Goal: Transaction & Acquisition: Purchase product/service

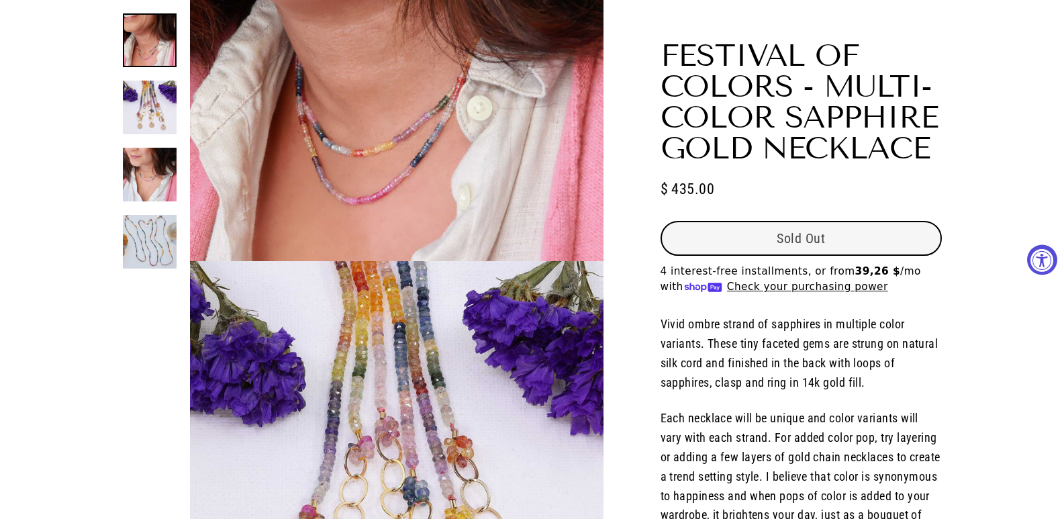
select select "3"
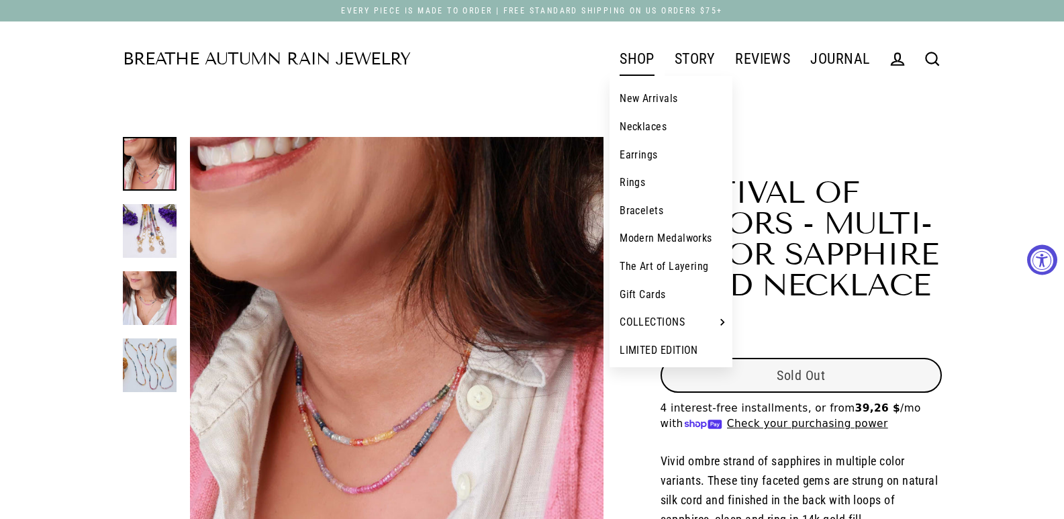
click at [651, 55] on link "SHOP" at bounding box center [637, 59] width 55 height 34
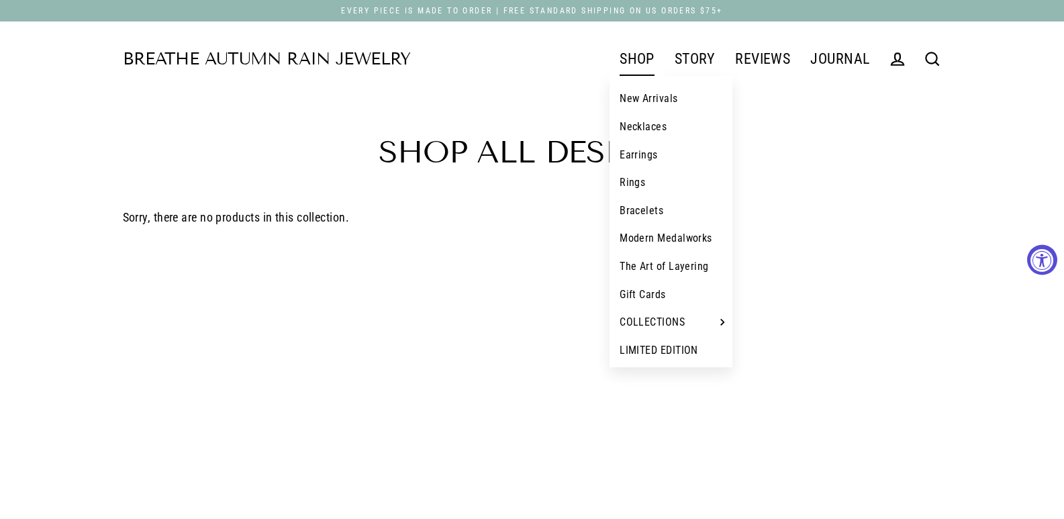
click at [647, 90] on link "New Arrivals" at bounding box center [671, 99] width 123 height 28
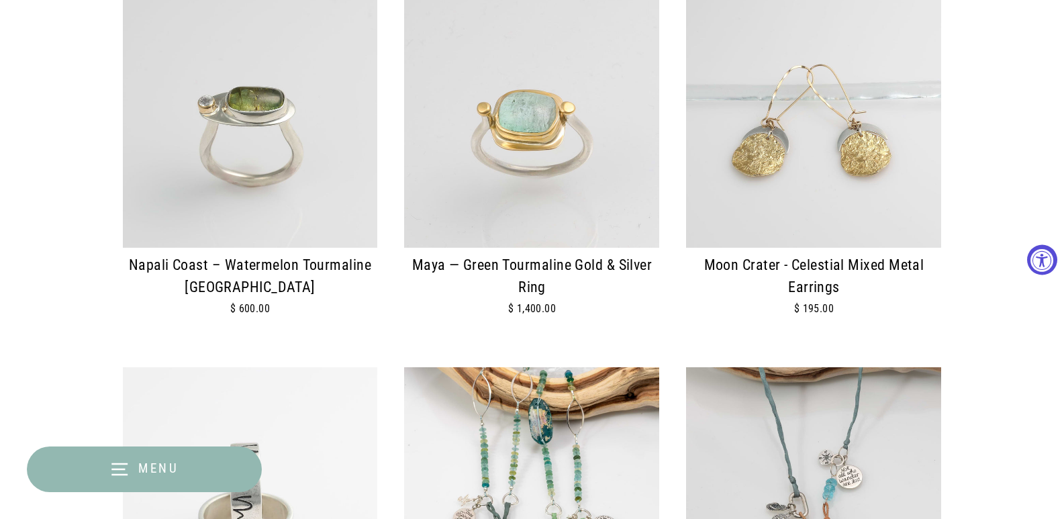
scroll to position [201, 0]
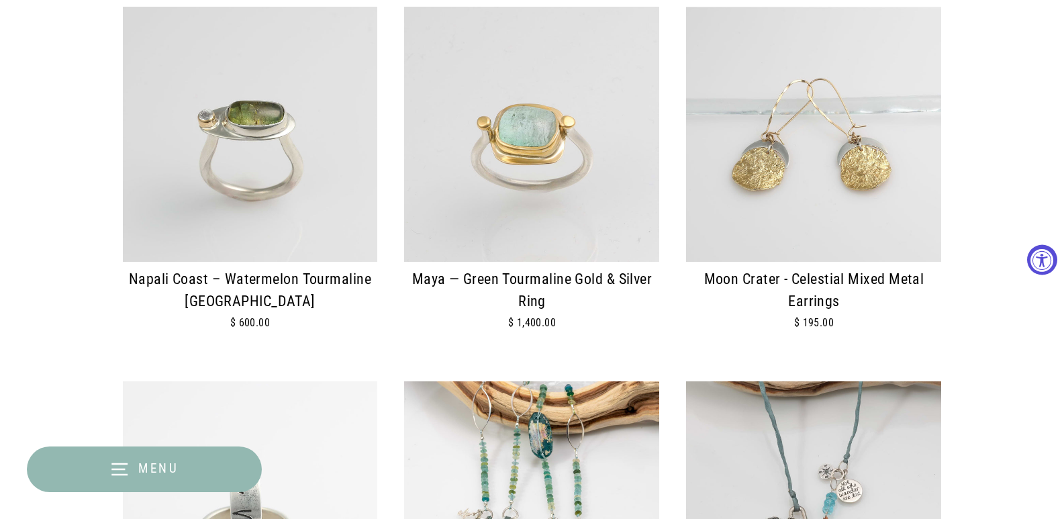
click at [267, 234] on img at bounding box center [250, 134] width 255 height 255
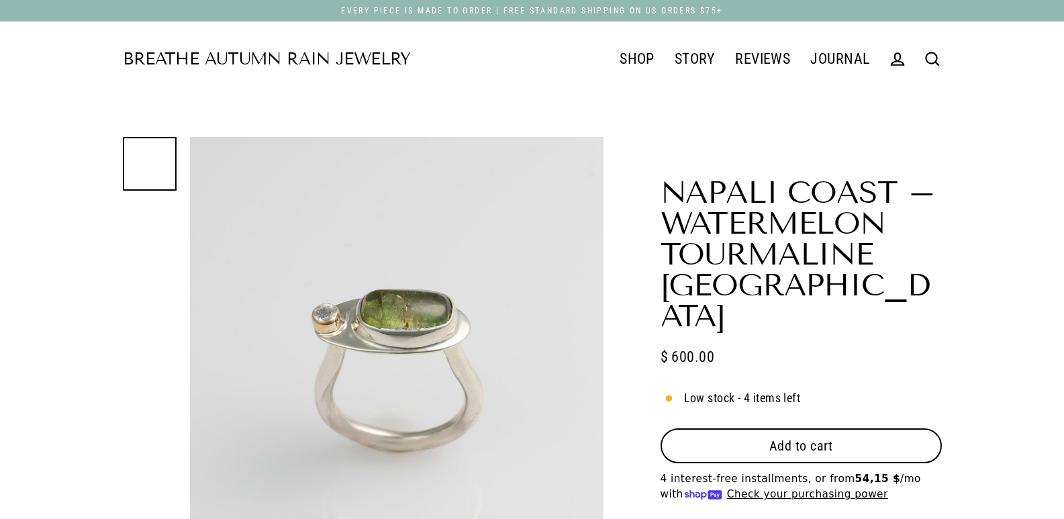
scroll to position [67, 0]
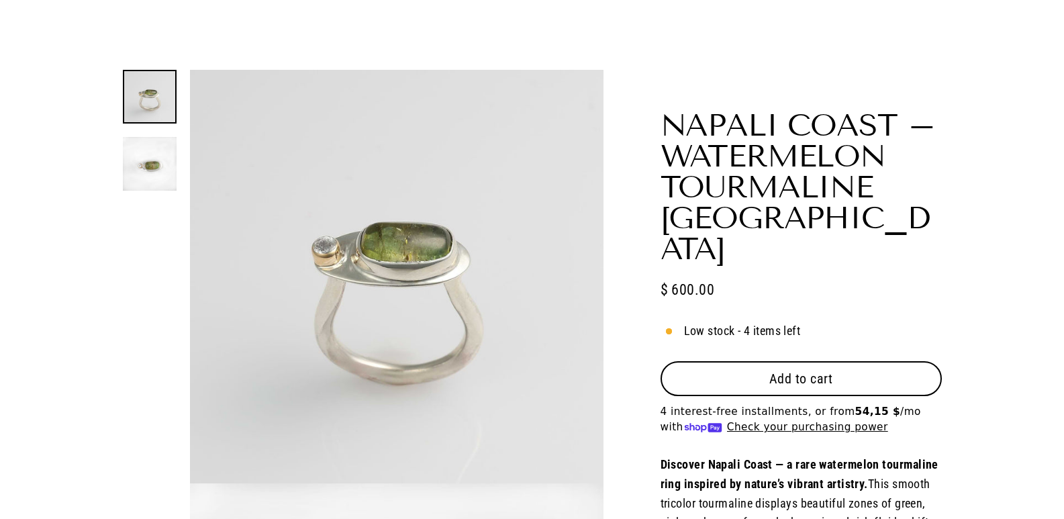
click at [745, 361] on button "Add to cart" at bounding box center [801, 378] width 281 height 35
select select "3"
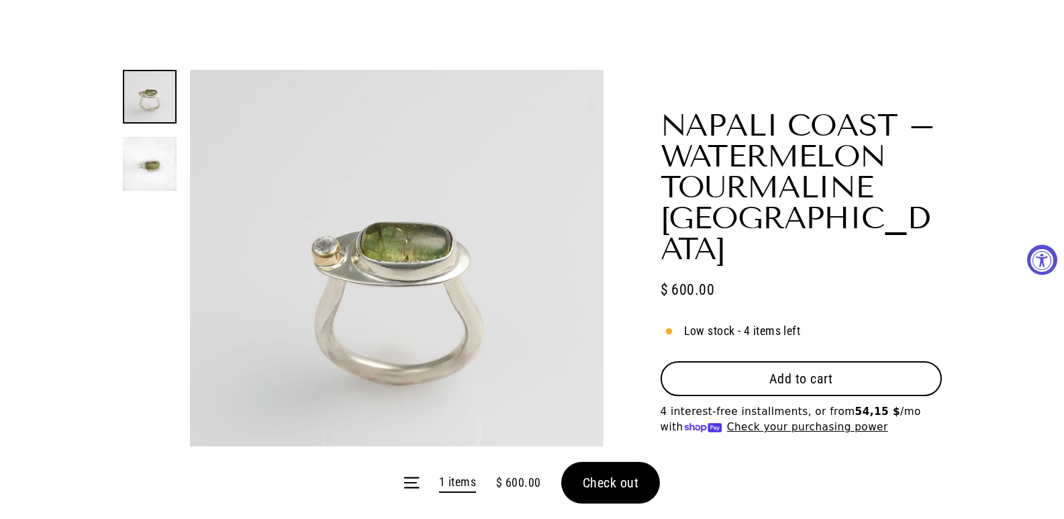
click at [620, 481] on form "Menu 1 items $ 600.00 Check out" at bounding box center [532, 483] width 1064 height 73
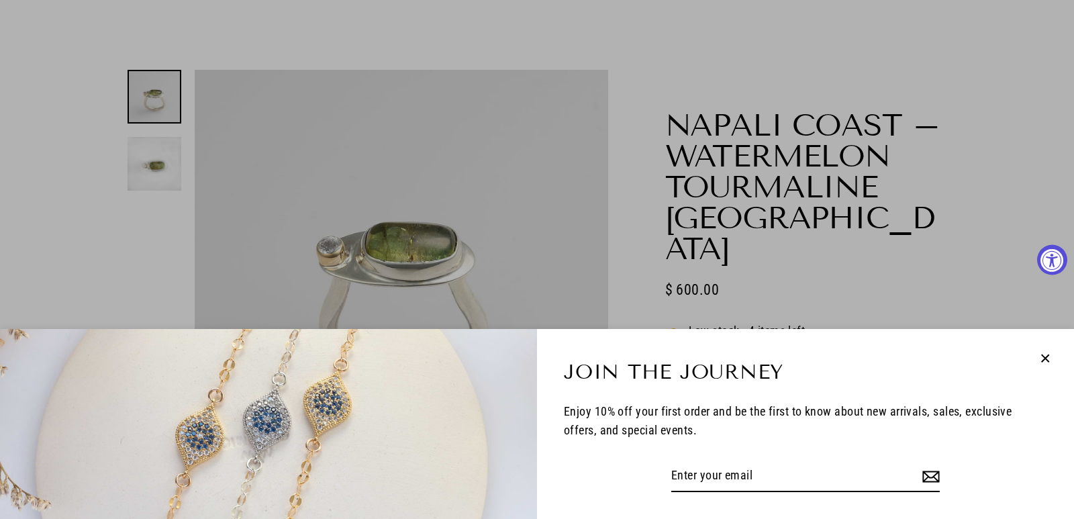
click at [567, 488] on form "Enter your email Subscribe" at bounding box center [805, 477] width 483 height 32
click at [1052, 359] on icon "button" at bounding box center [1045, 358] width 17 height 17
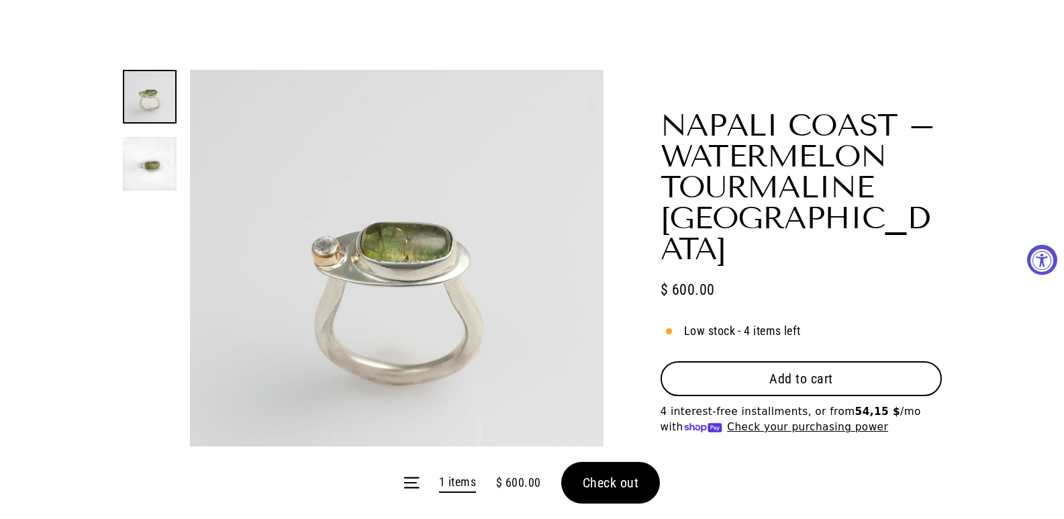
click at [573, 494] on button "Check out" at bounding box center [610, 483] width 99 height 42
